Goal: Task Accomplishment & Management: Manage account settings

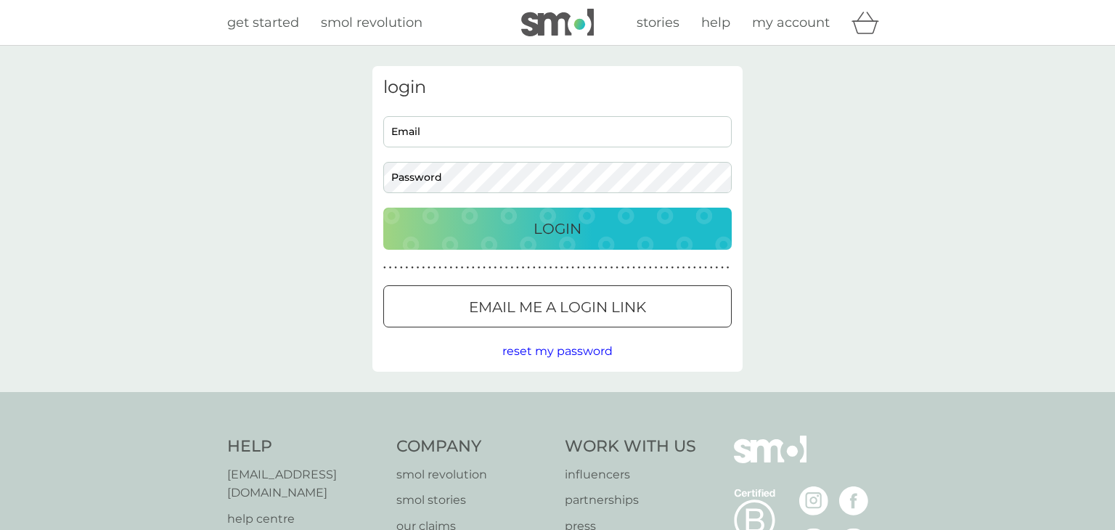
click at [503, 133] on input "Email" at bounding box center [557, 131] width 348 height 31
type input "[EMAIL_ADDRESS][DOMAIN_NAME]"
click at [383, 208] on button "Login" at bounding box center [557, 229] width 348 height 42
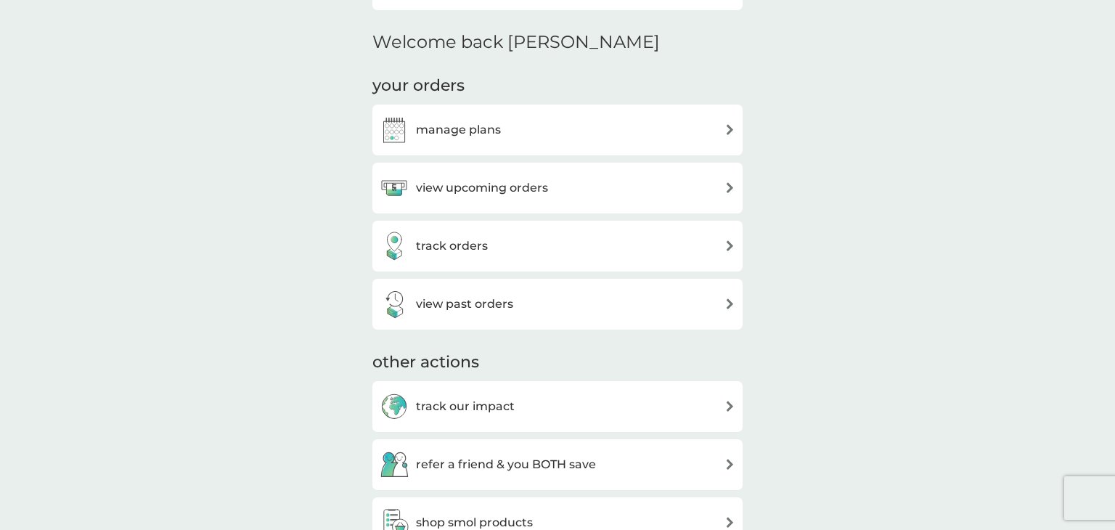
scroll to position [427, 0]
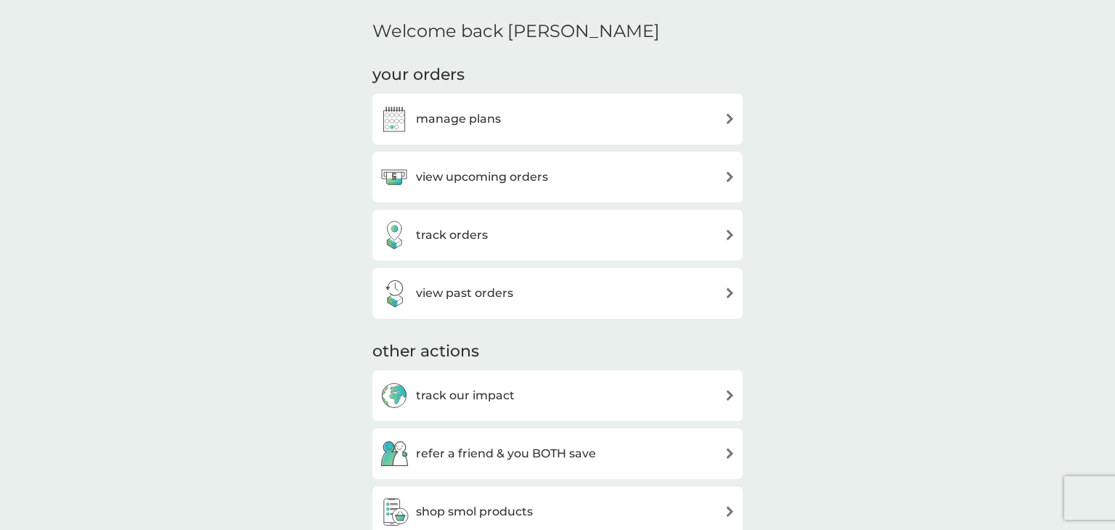
click at [440, 114] on h3 "manage plans" at bounding box center [458, 119] width 85 height 19
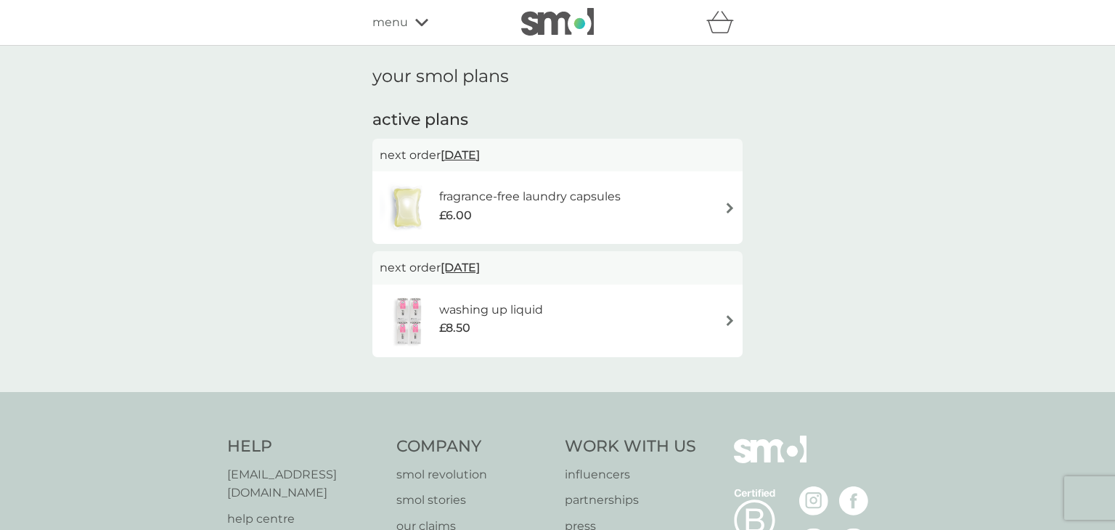
click at [730, 206] on img at bounding box center [729, 208] width 11 height 11
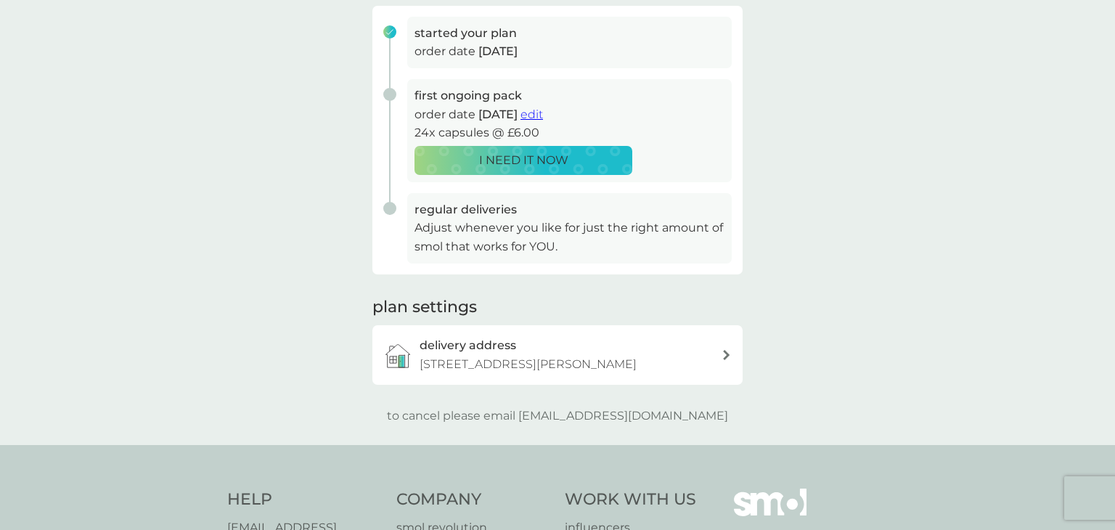
scroll to position [256, 0]
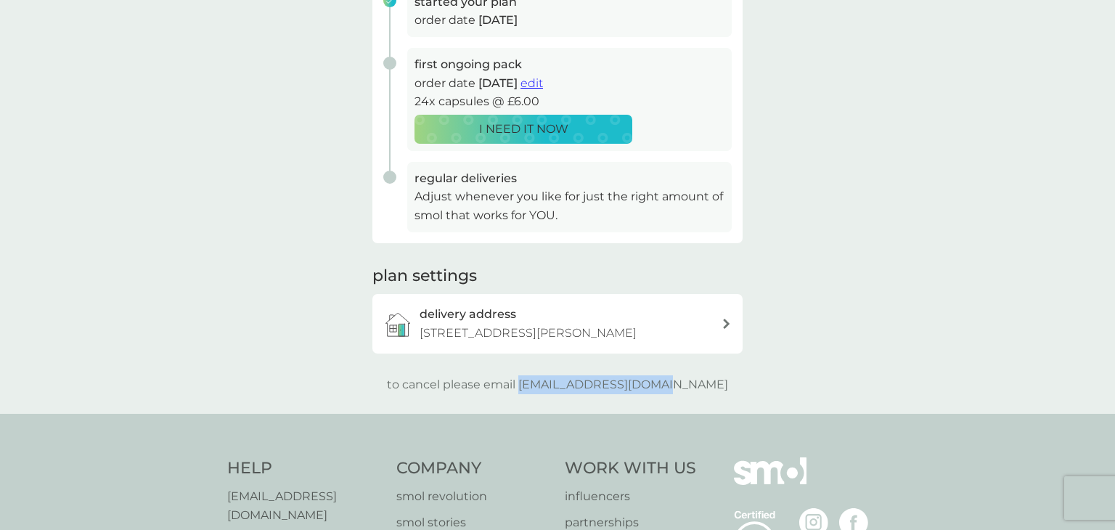
drag, startPoint x: 550, startPoint y: 385, endPoint x: 699, endPoint y: 383, distance: 148.8
click at [699, 383] on div "to cancel please email help@smolproducts.com" at bounding box center [557, 384] width 370 height 19
copy p "[EMAIL_ADDRESS][DOMAIN_NAME]"
click at [822, 170] on div "your smol plans As your first main pack approaches, we’ve got everything set to…" at bounding box center [557, 101] width 1115 height 624
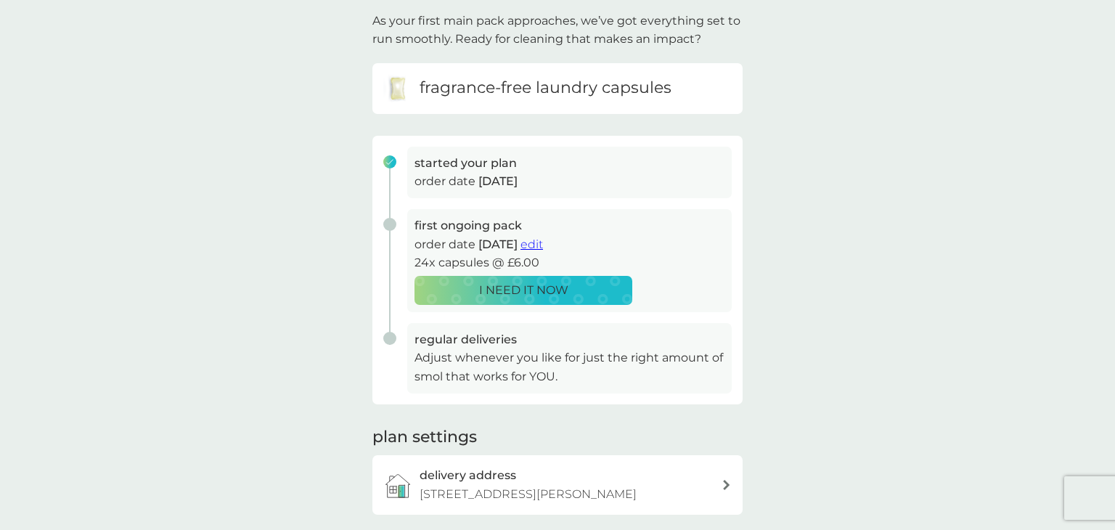
scroll to position [94, 0]
click at [543, 245] on span "edit" at bounding box center [531, 246] width 23 height 14
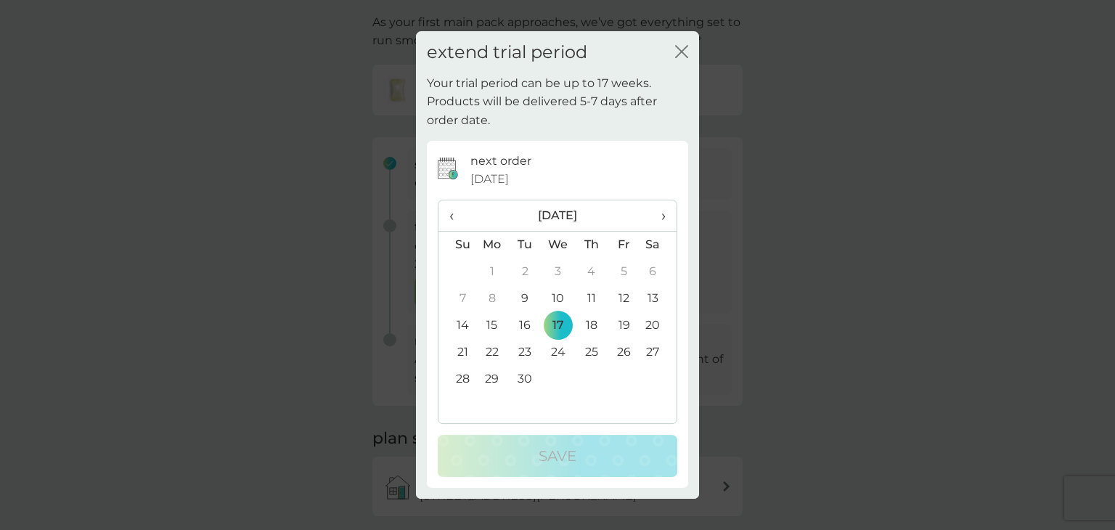
click at [665, 215] on span "›" at bounding box center [658, 215] width 15 height 30
click at [452, 217] on span "‹" at bounding box center [456, 215] width 15 height 30
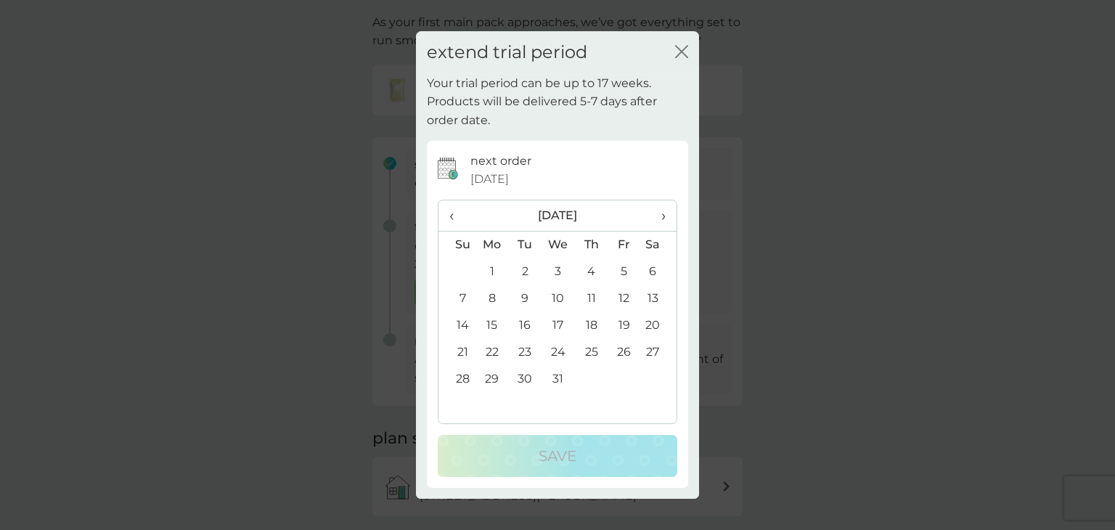
click at [677, 54] on icon "close" at bounding box center [681, 51] width 13 height 13
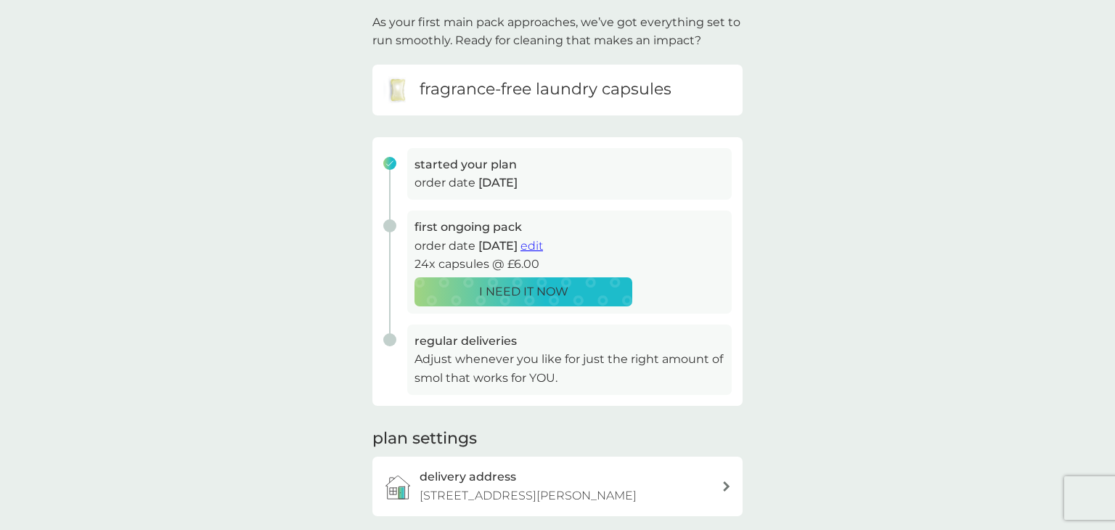
click at [543, 244] on span "edit" at bounding box center [531, 246] width 23 height 14
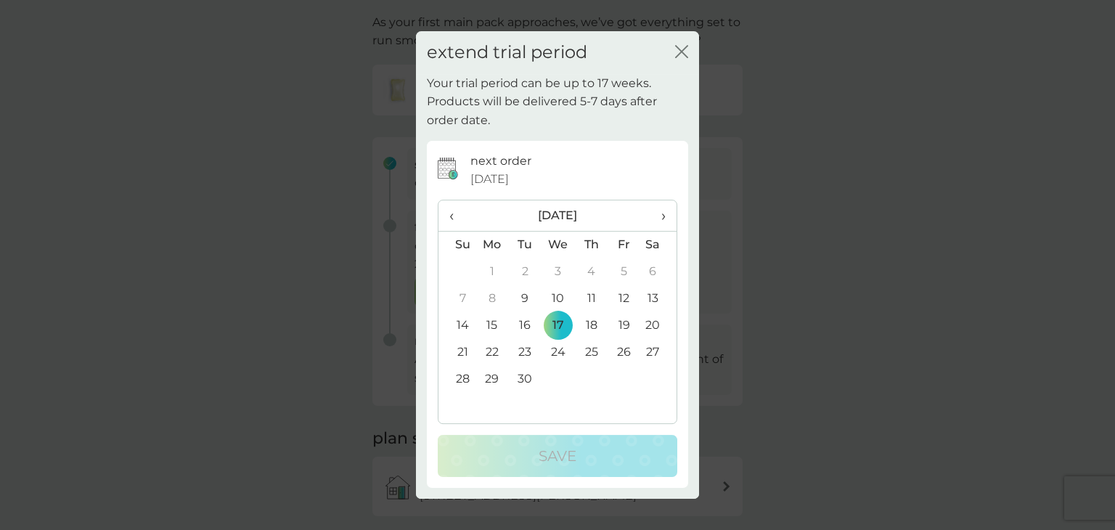
click at [664, 216] on span "›" at bounding box center [658, 215] width 15 height 30
click at [683, 52] on icon "close" at bounding box center [685, 52] width 6 height 12
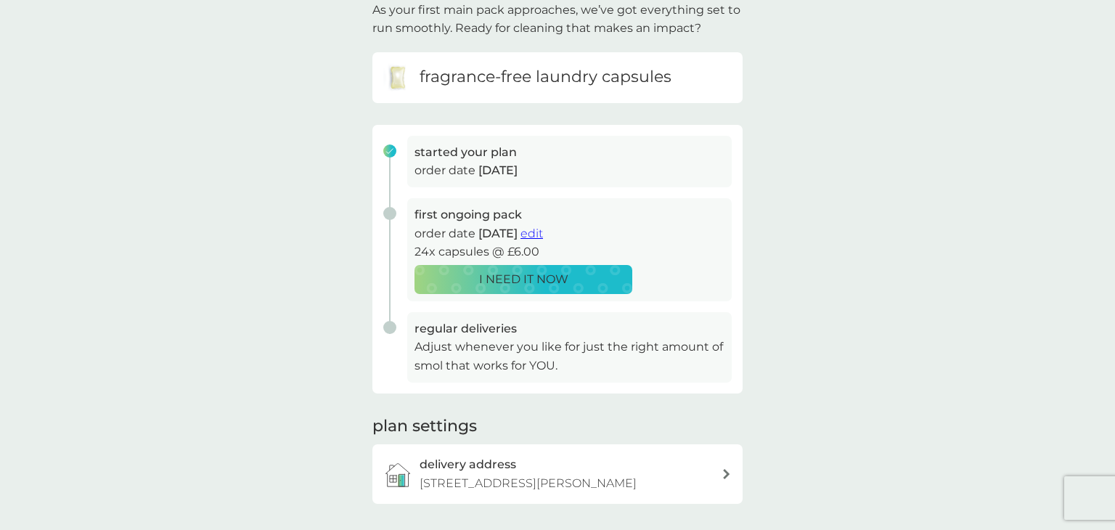
scroll to position [113, 0]
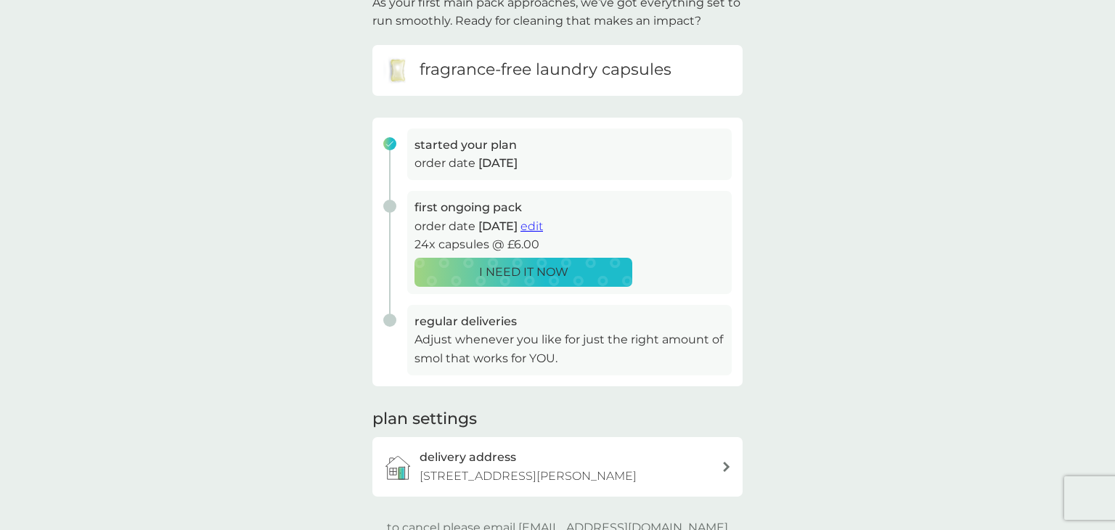
click at [543, 225] on span "edit" at bounding box center [531, 226] width 23 height 14
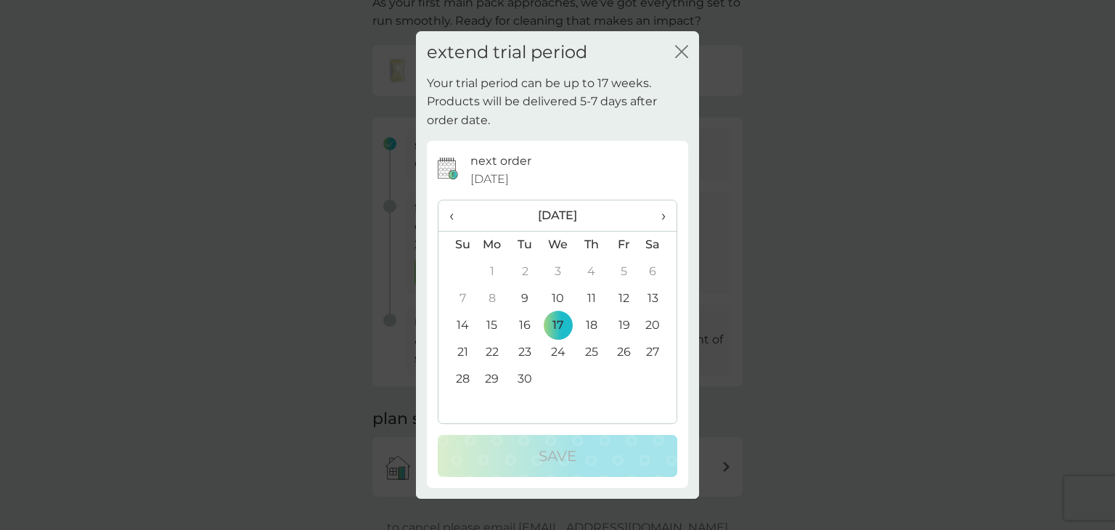
click at [662, 217] on span "›" at bounding box center [658, 215] width 15 height 30
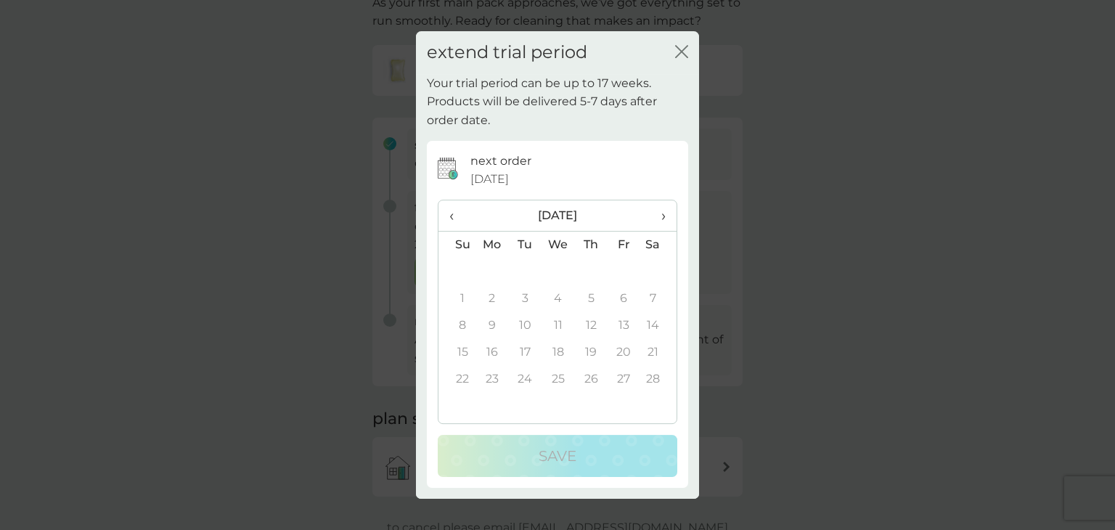
click at [456, 214] on span "‹" at bounding box center [456, 215] width 15 height 30
click at [454, 219] on span "‹" at bounding box center [456, 215] width 15 height 30
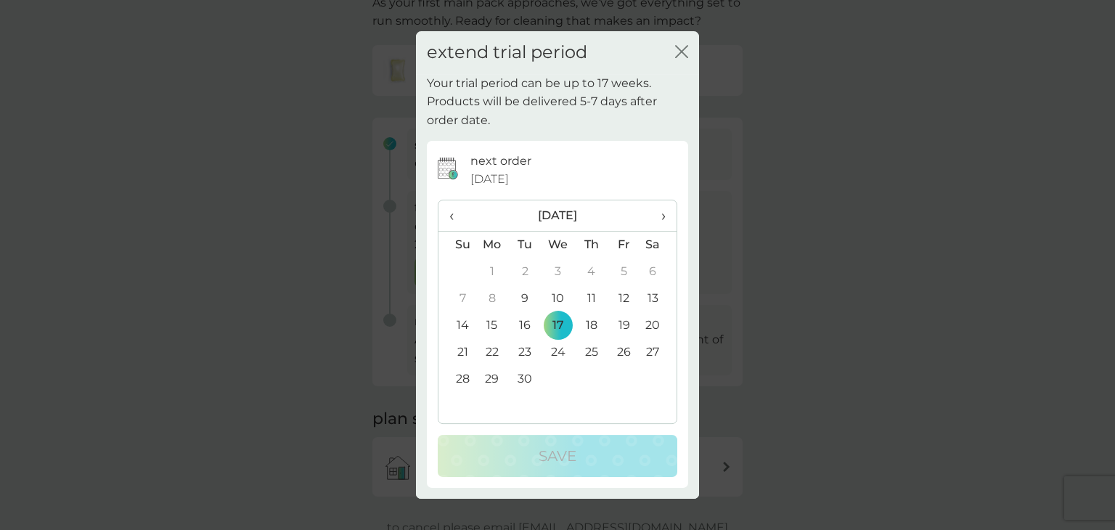
click at [663, 216] on span "›" at bounding box center [658, 215] width 15 height 30
click at [462, 353] on td "16" at bounding box center [456, 352] width 37 height 27
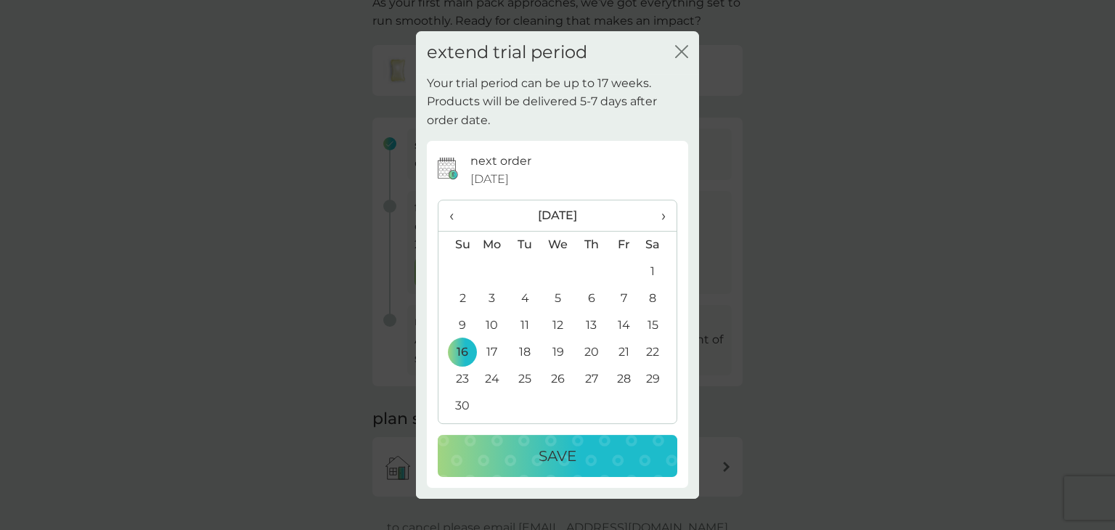
click at [552, 454] on p "Save" at bounding box center [558, 455] width 38 height 23
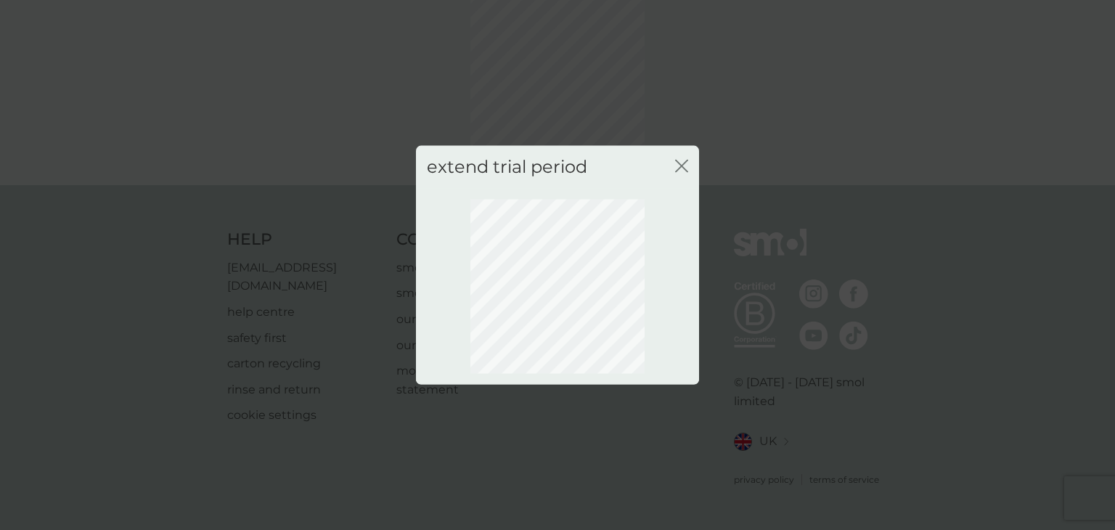
scroll to position [81, 0]
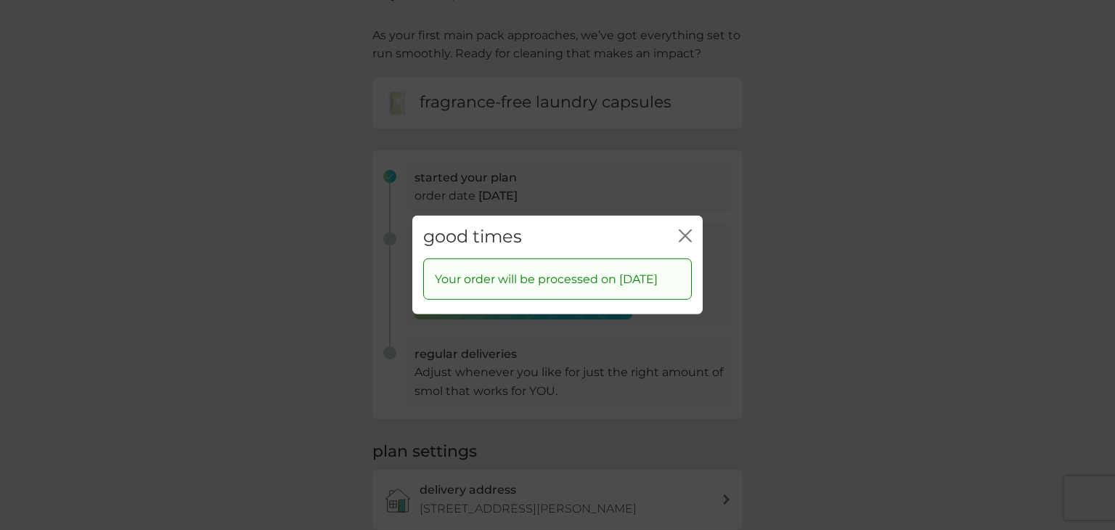
click at [686, 230] on icon "close" at bounding box center [688, 236] width 6 height 12
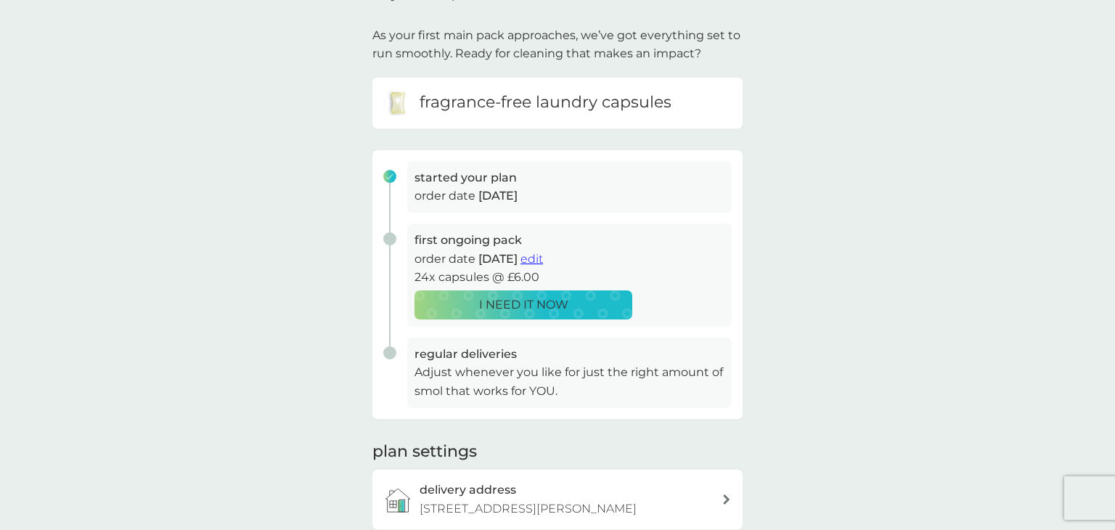
scroll to position [0, 0]
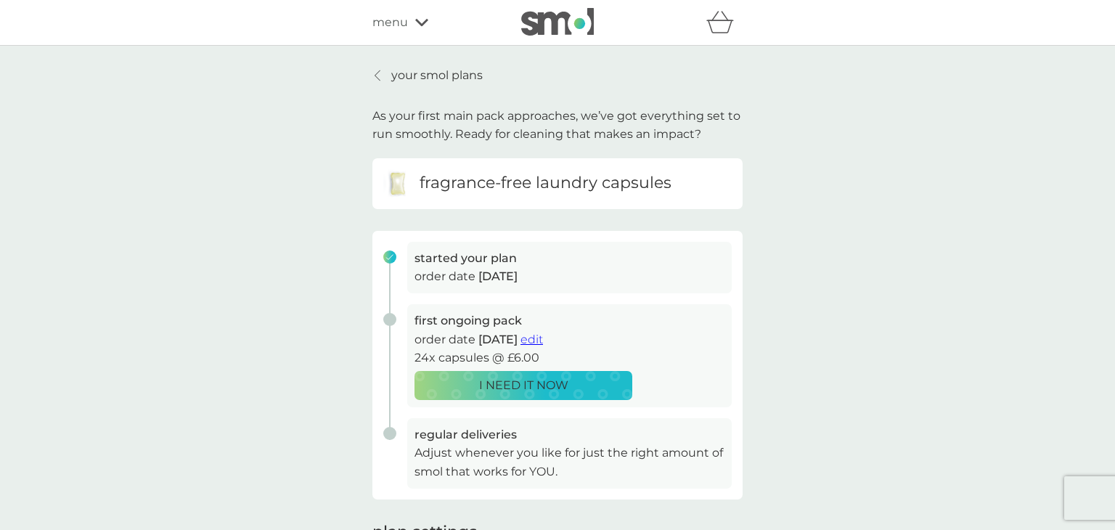
click at [449, 74] on p "your smol plans" at bounding box center [436, 75] width 91 height 19
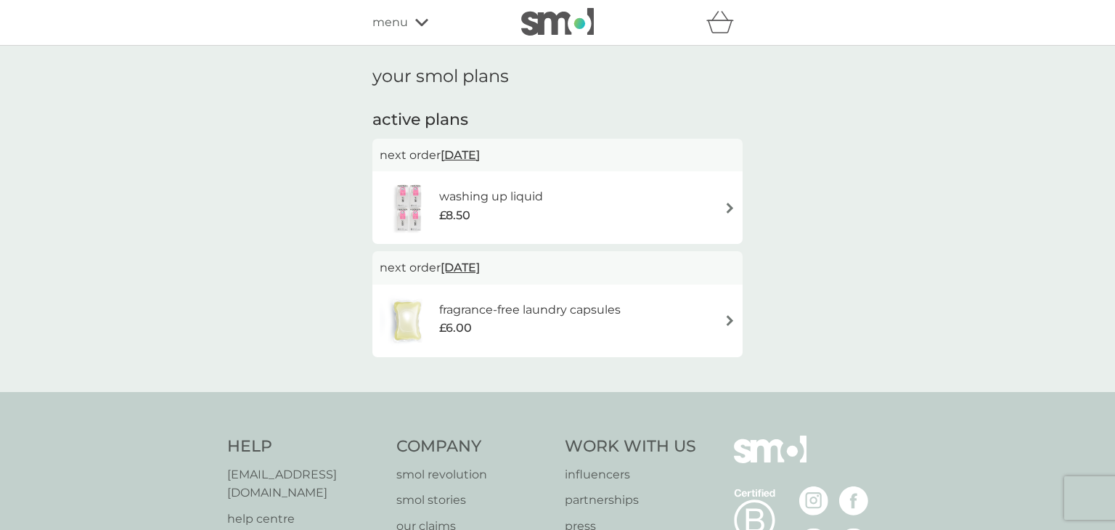
click at [472, 152] on span "17 Sep 2025" at bounding box center [460, 155] width 39 height 28
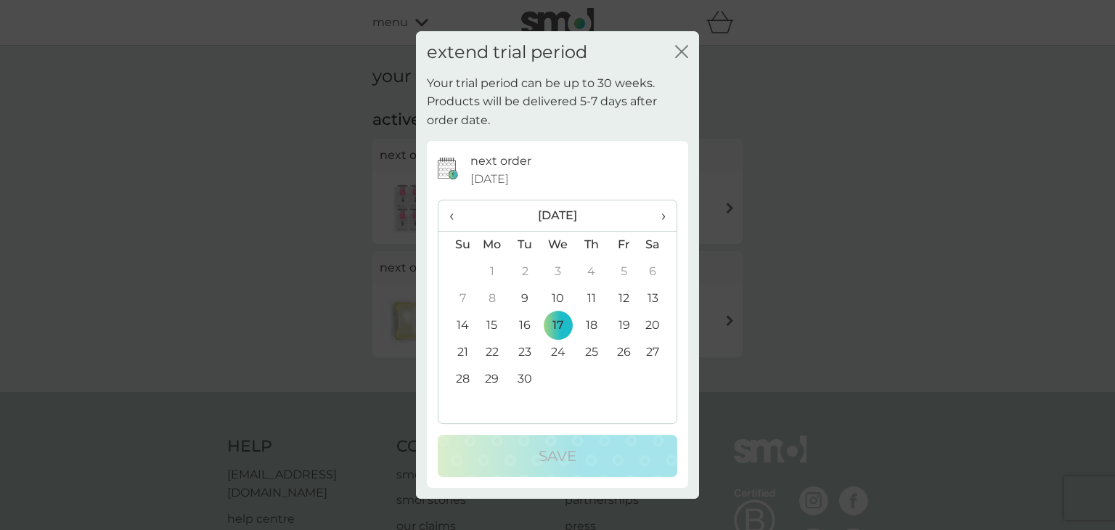
click at [679, 52] on icon "close" at bounding box center [681, 51] width 13 height 13
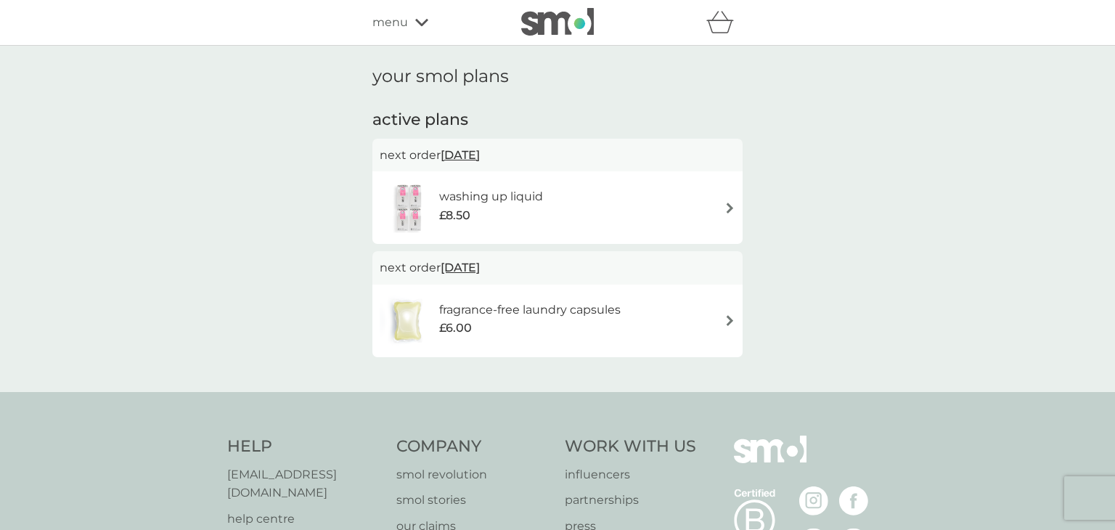
click at [470, 155] on span "17 Sep 2025" at bounding box center [460, 155] width 39 height 28
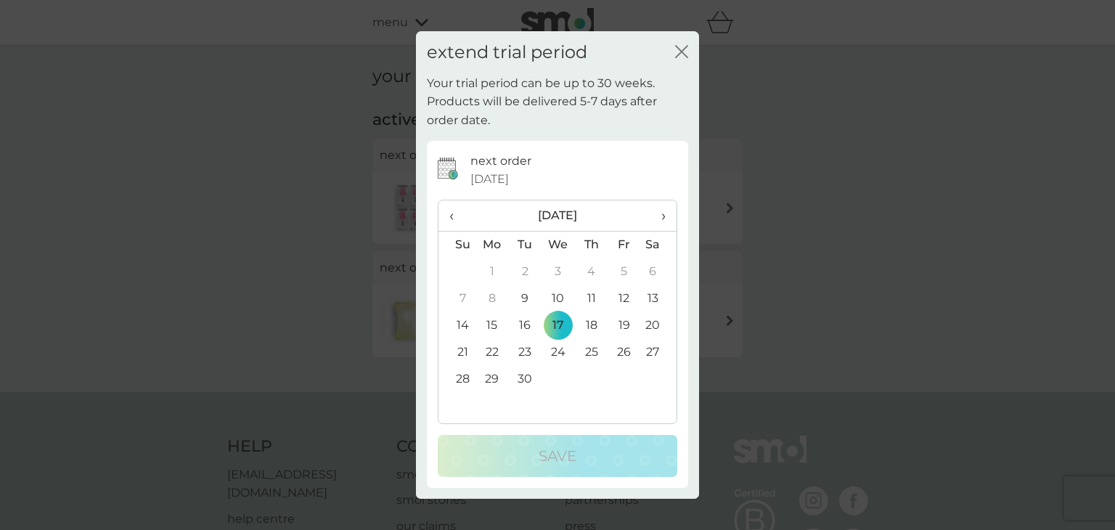
click at [661, 213] on span "›" at bounding box center [658, 215] width 15 height 30
click at [451, 216] on span "‹" at bounding box center [456, 215] width 15 height 30
click at [463, 351] on td "16" at bounding box center [456, 352] width 37 height 27
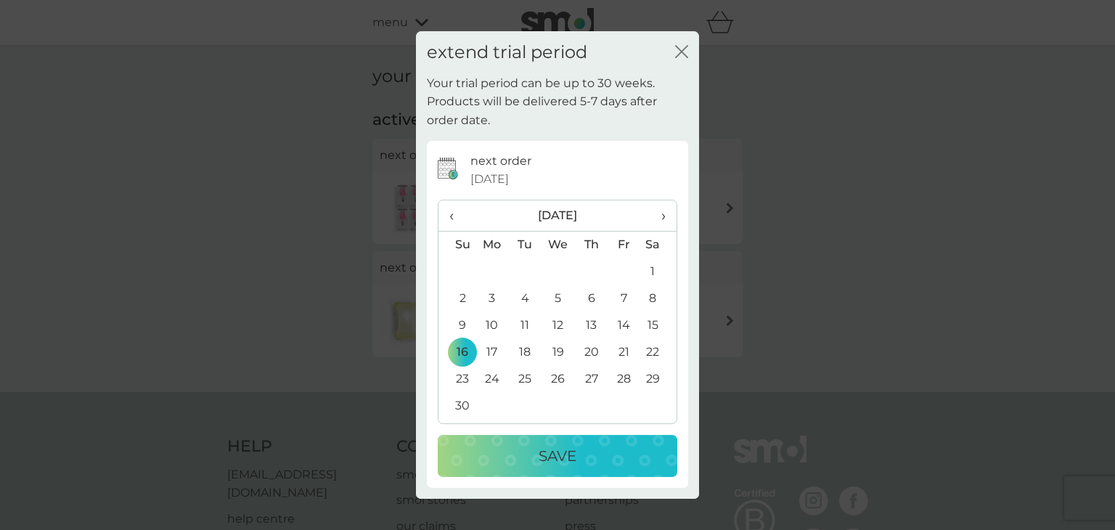
click at [563, 454] on p "Save" at bounding box center [558, 455] width 38 height 23
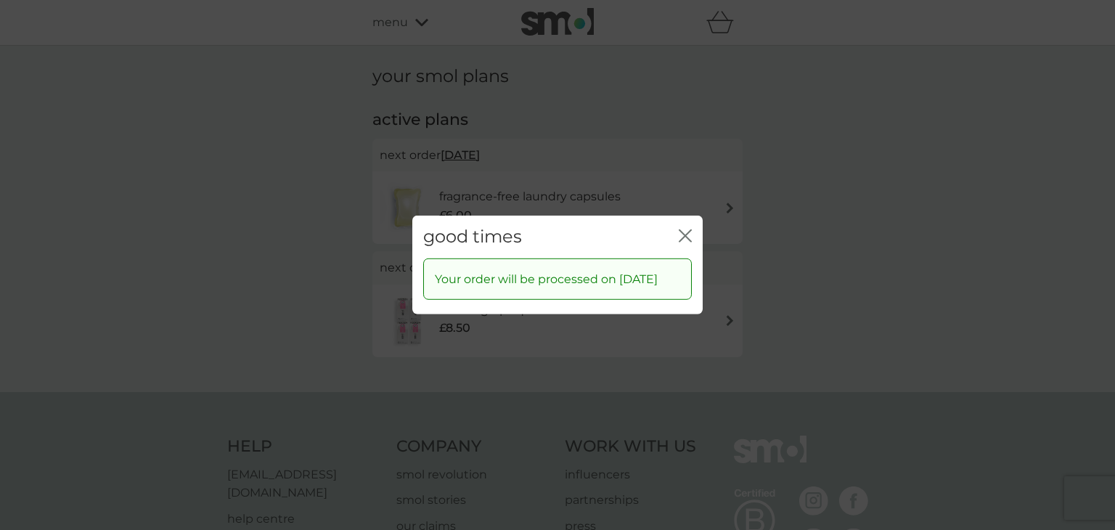
click at [682, 229] on icon "close" at bounding box center [685, 235] width 13 height 13
